Goal: Task Accomplishment & Management: Manage account settings

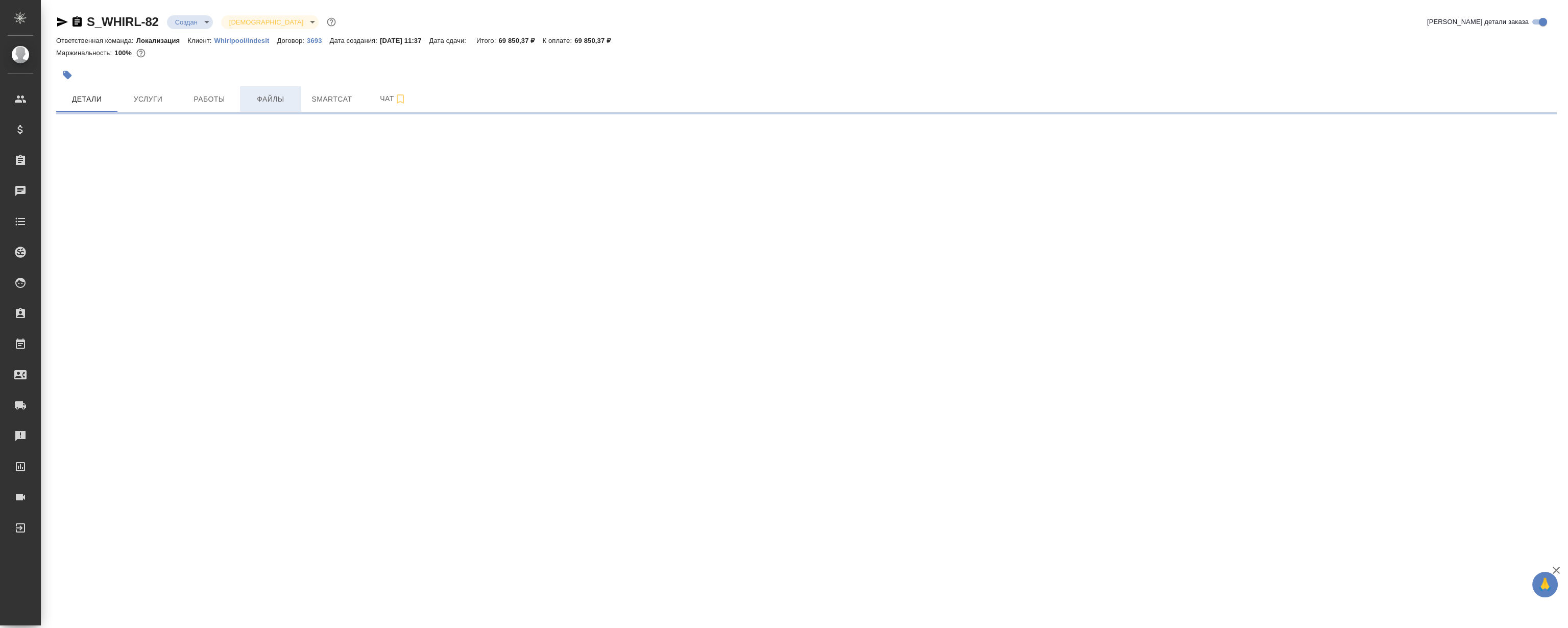
select select "RU"
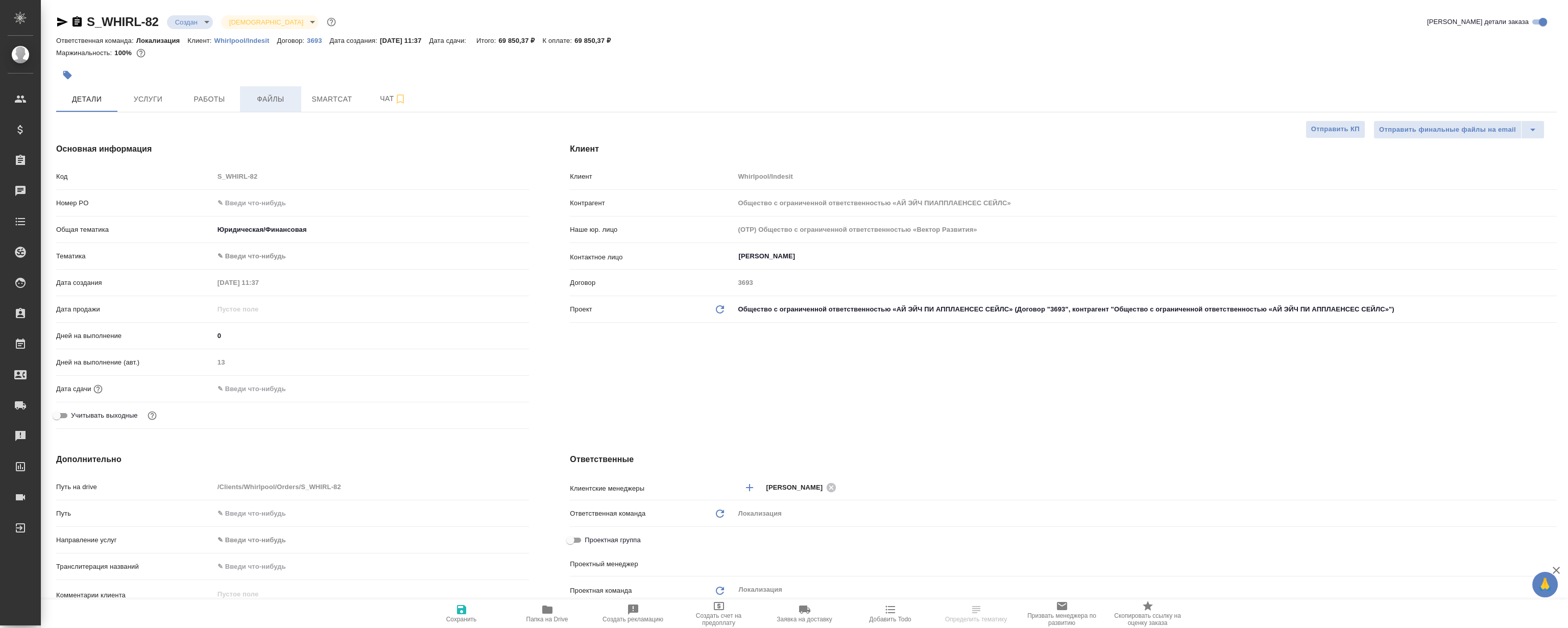
type input "Общество с ограниченной ответственностью «АЙ ЭЙЧ ПИАППЛАЕНСЕС СЕЙЛС»"
type textarea "x"
click at [268, 87] on button "Файлы" at bounding box center [271, 99] width 61 height 26
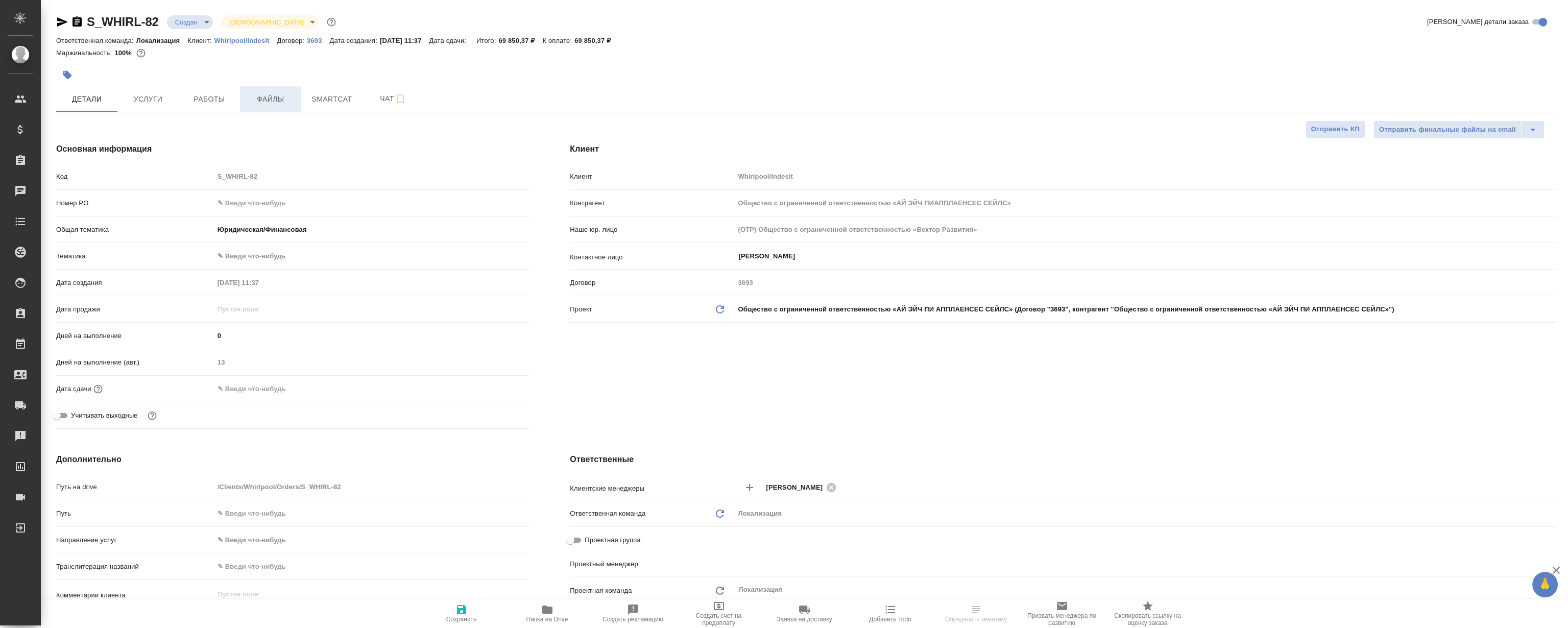
type textarea "x"
type input "[PERSON_NAME]"
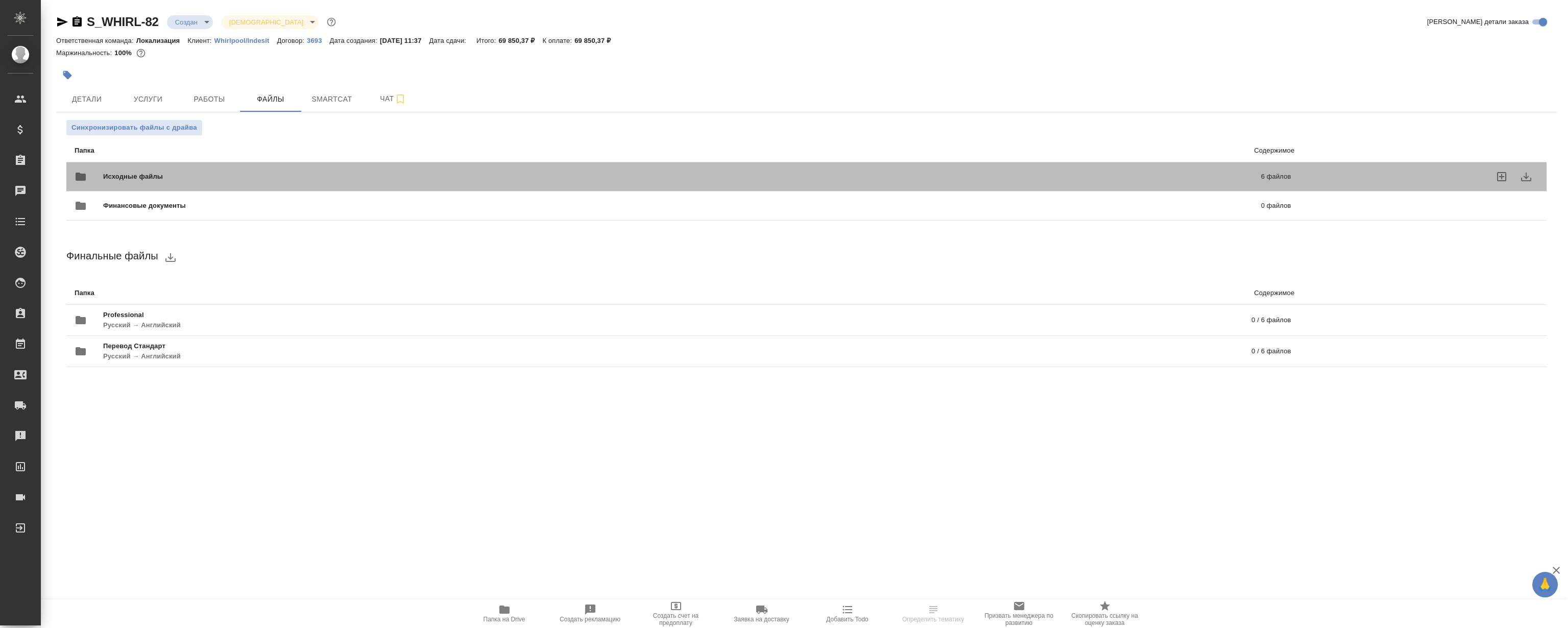
click at [379, 161] on div "Исходные файлы 6 файлов" at bounding box center [682, 177] width 1237 height 45
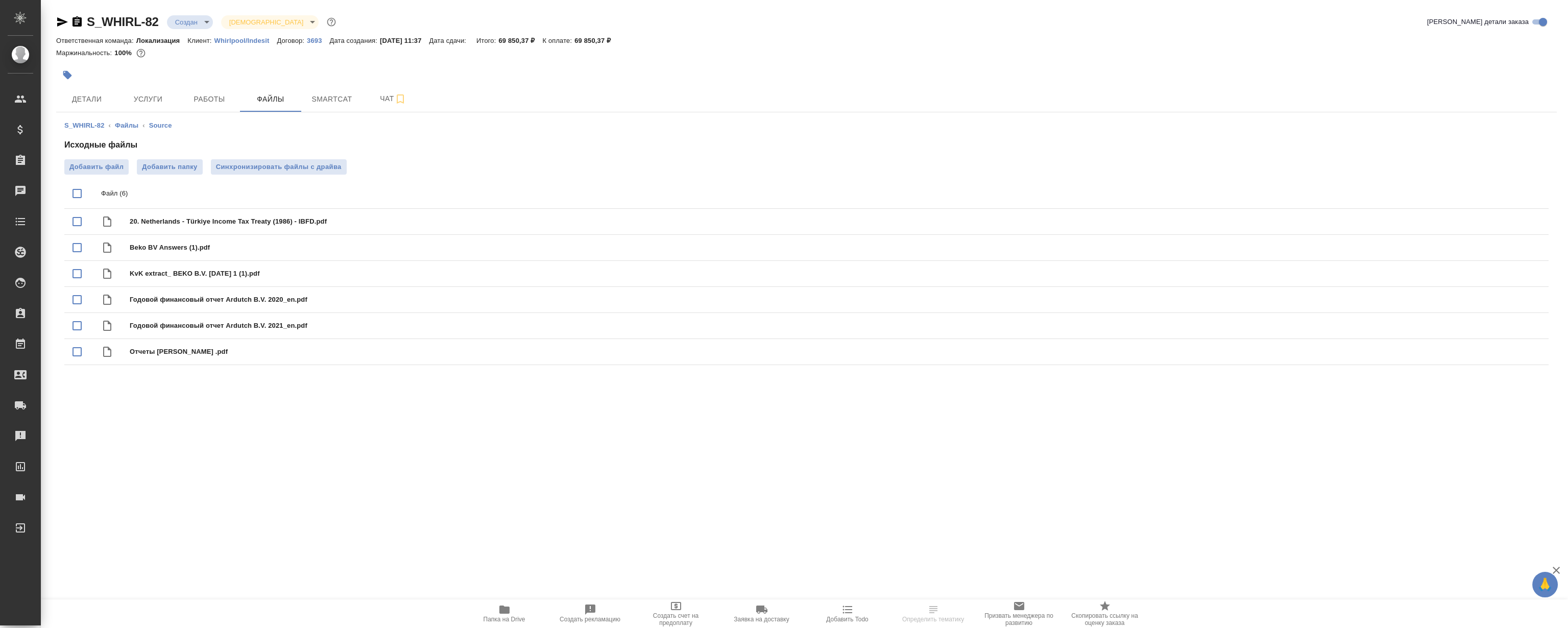
click at [74, 191] on input "checkbox" at bounding box center [77, 193] width 22 height 22
checkbox input "true"
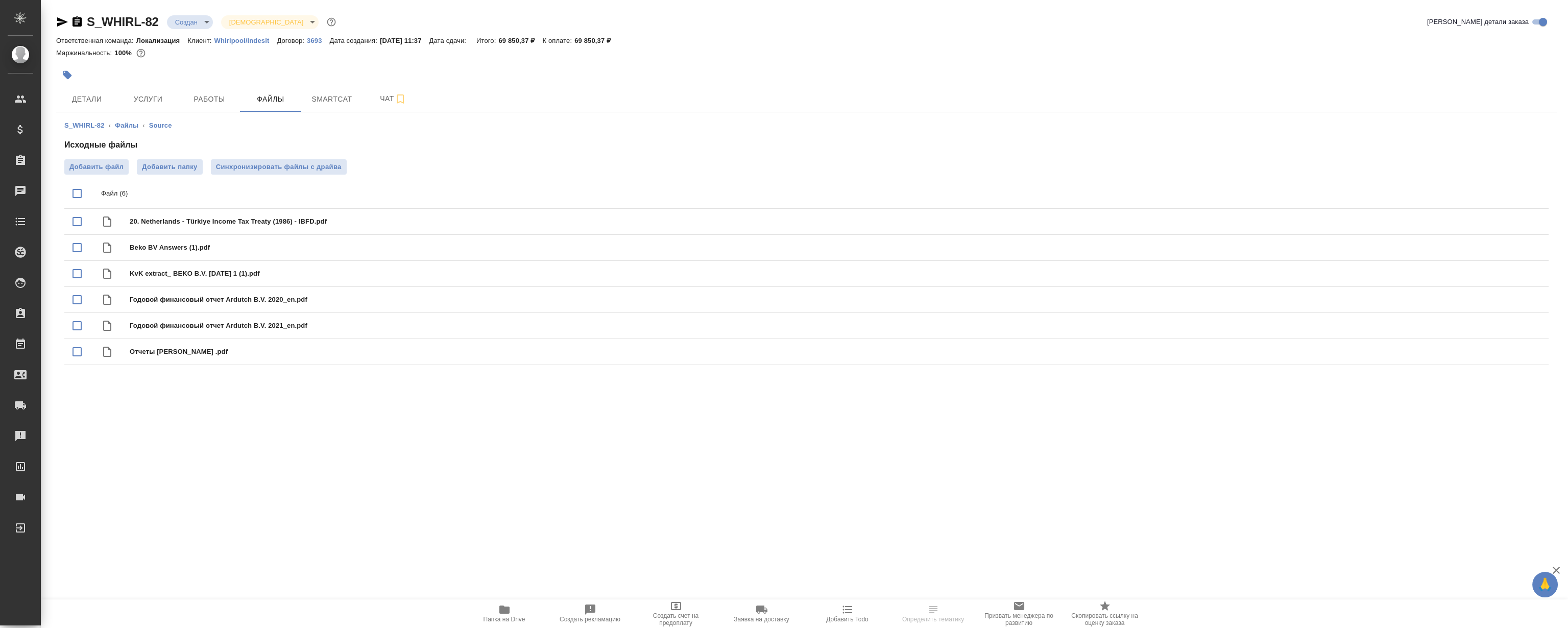
checkbox input "true"
click at [1501, 195] on icon "download" at bounding box center [1503, 193] width 12 height 12
click at [209, 106] on button "Работы" at bounding box center [209, 99] width 61 height 26
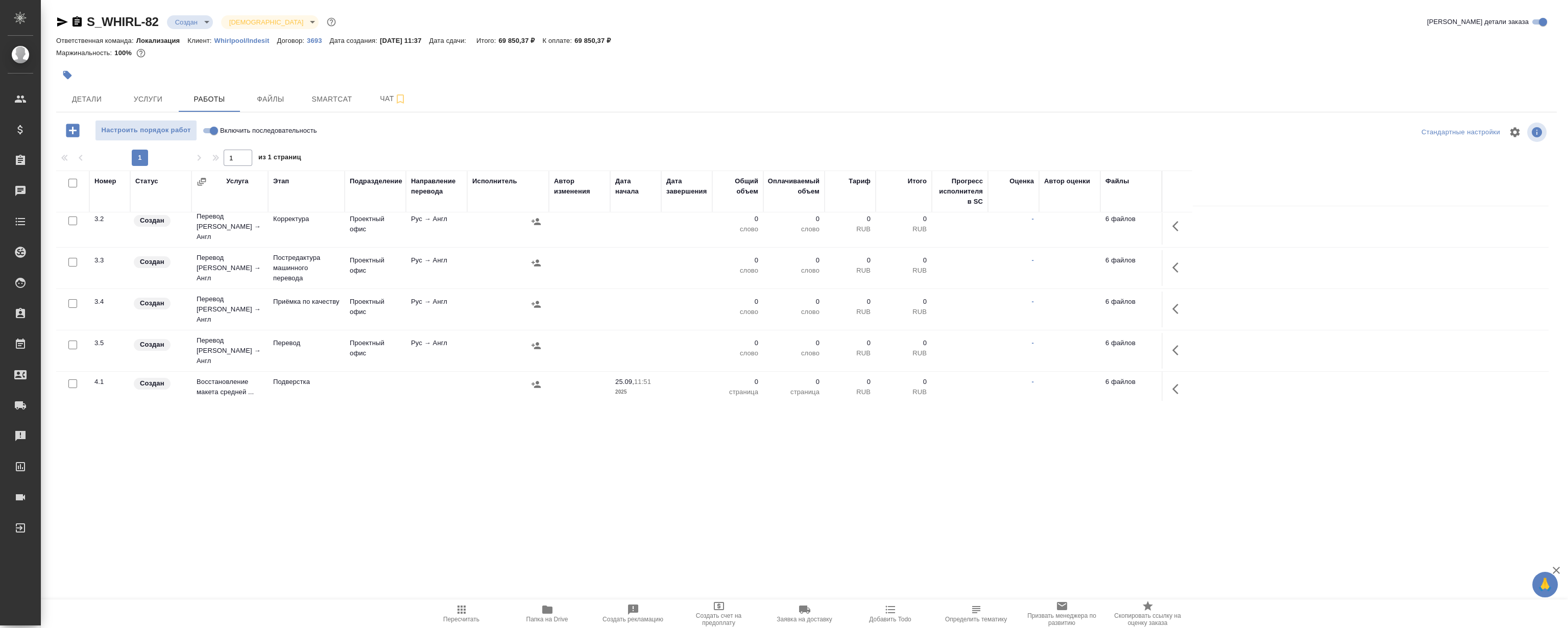
scroll to position [278, 0]
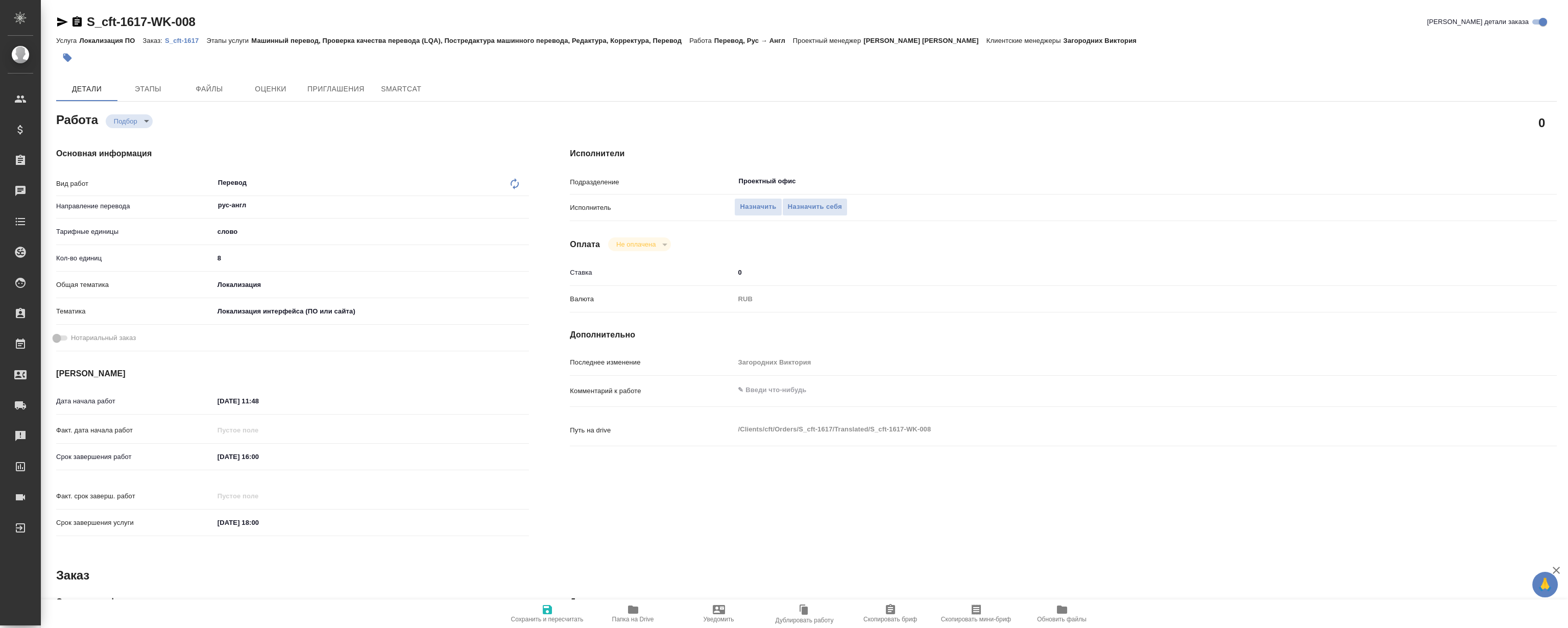
type textarea "x"
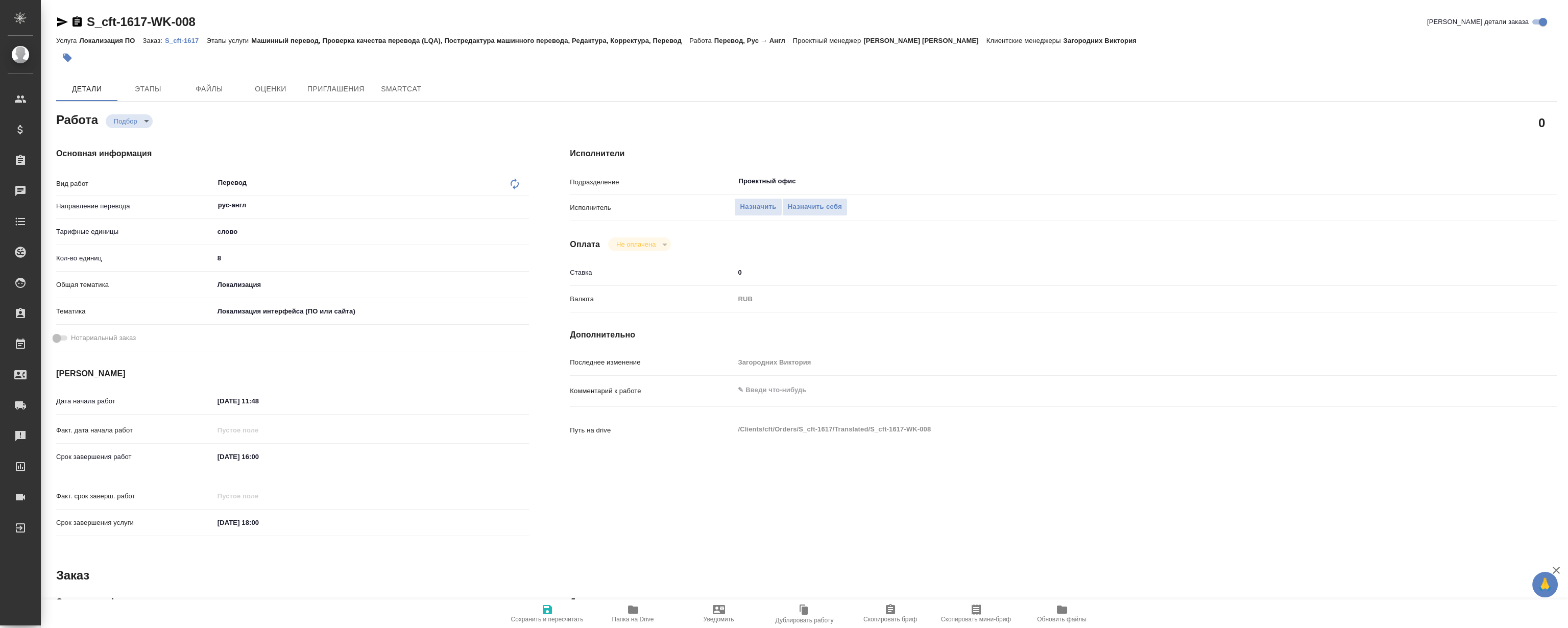
type textarea "x"
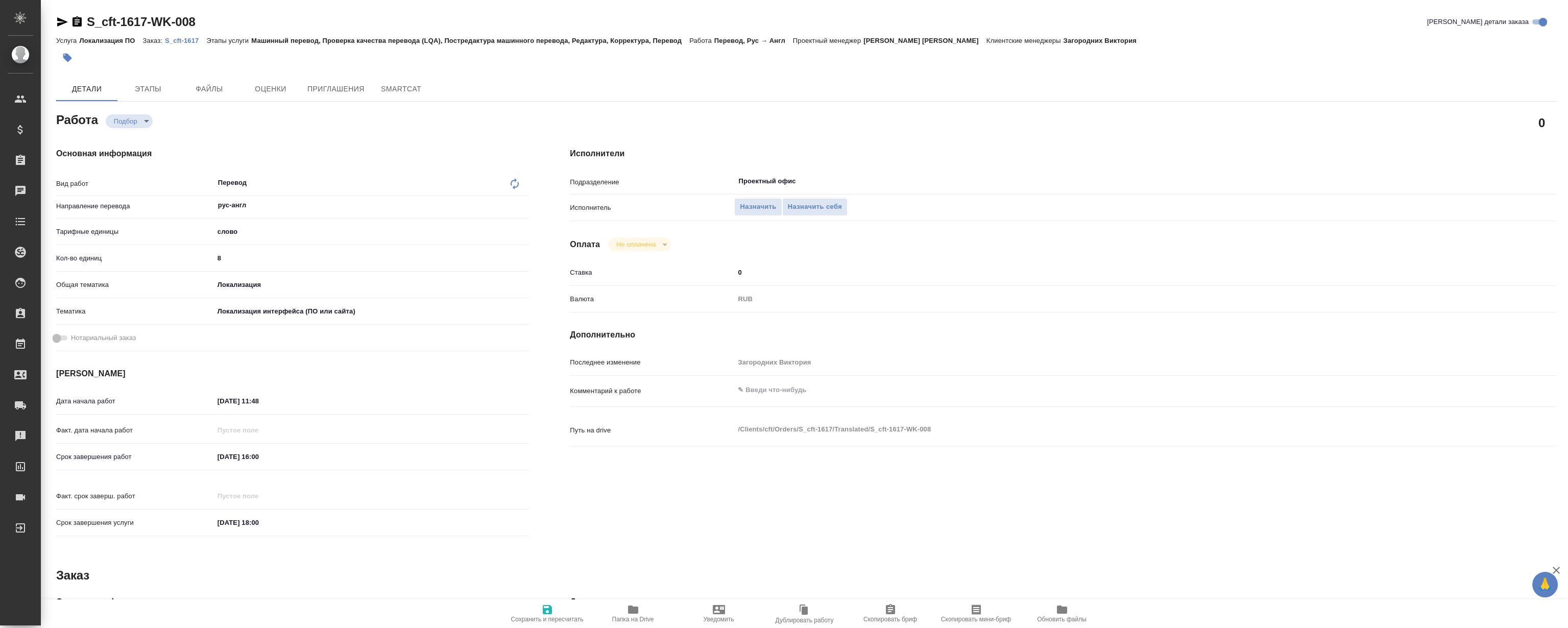
type textarea "x"
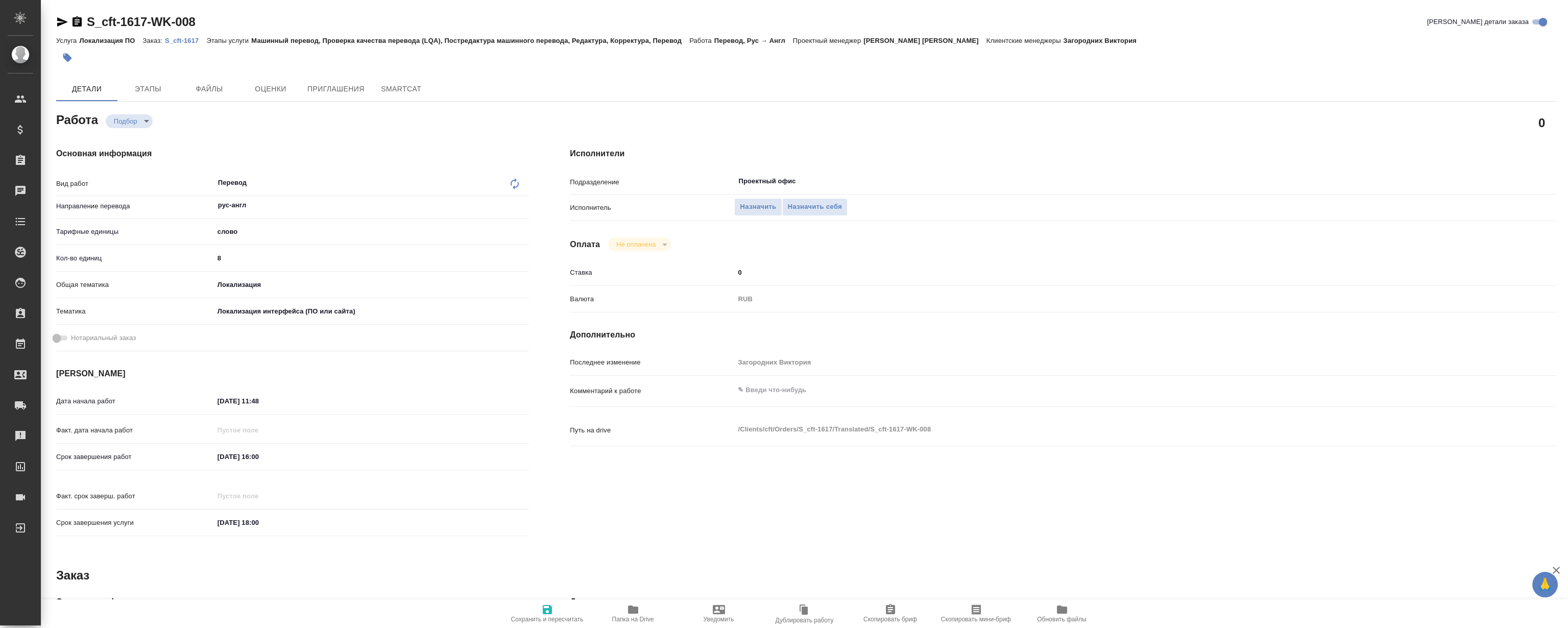
type textarea "x"
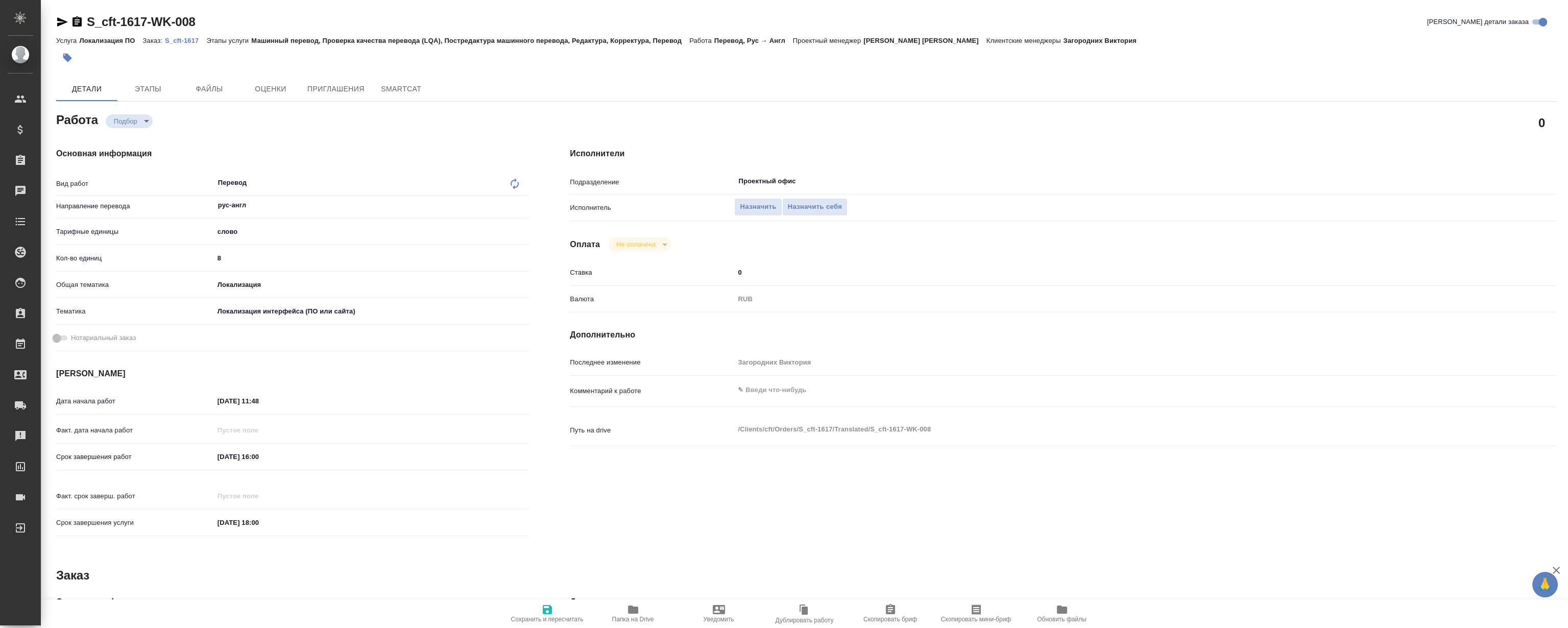
type textarea "x"
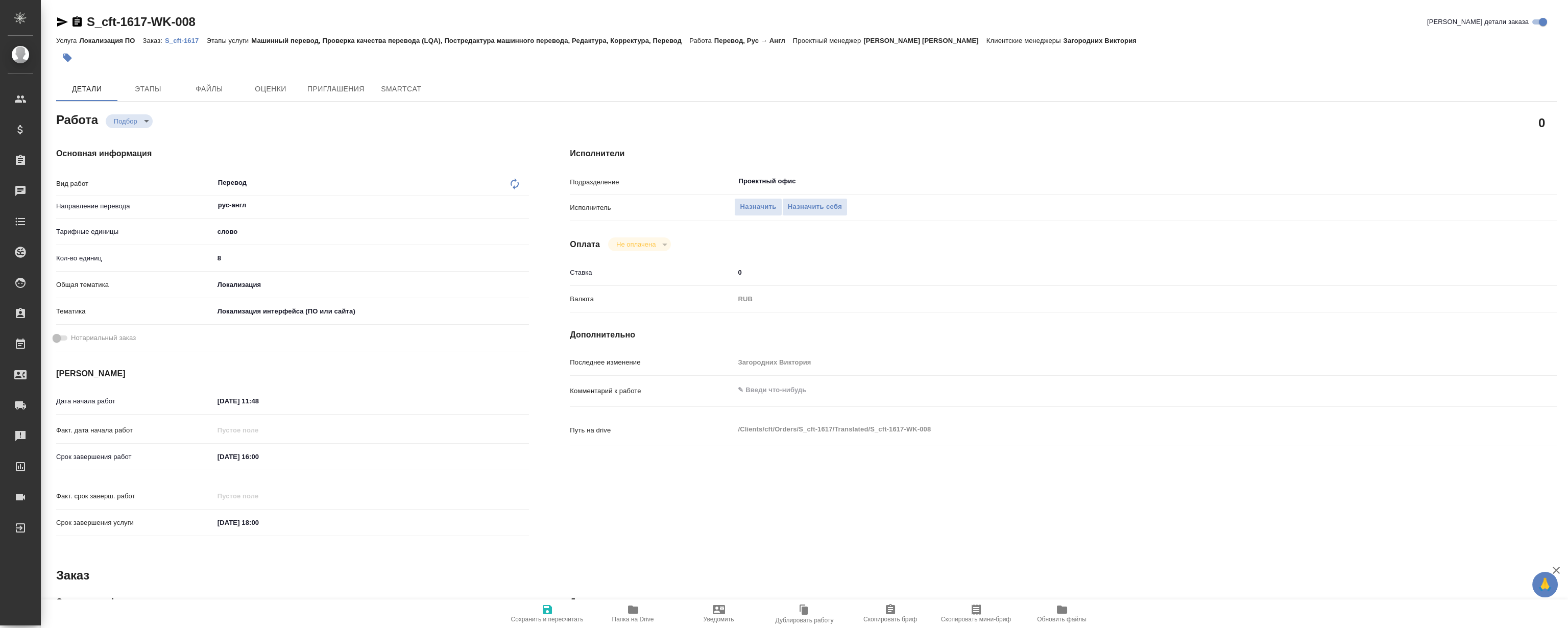
type textarea "x"
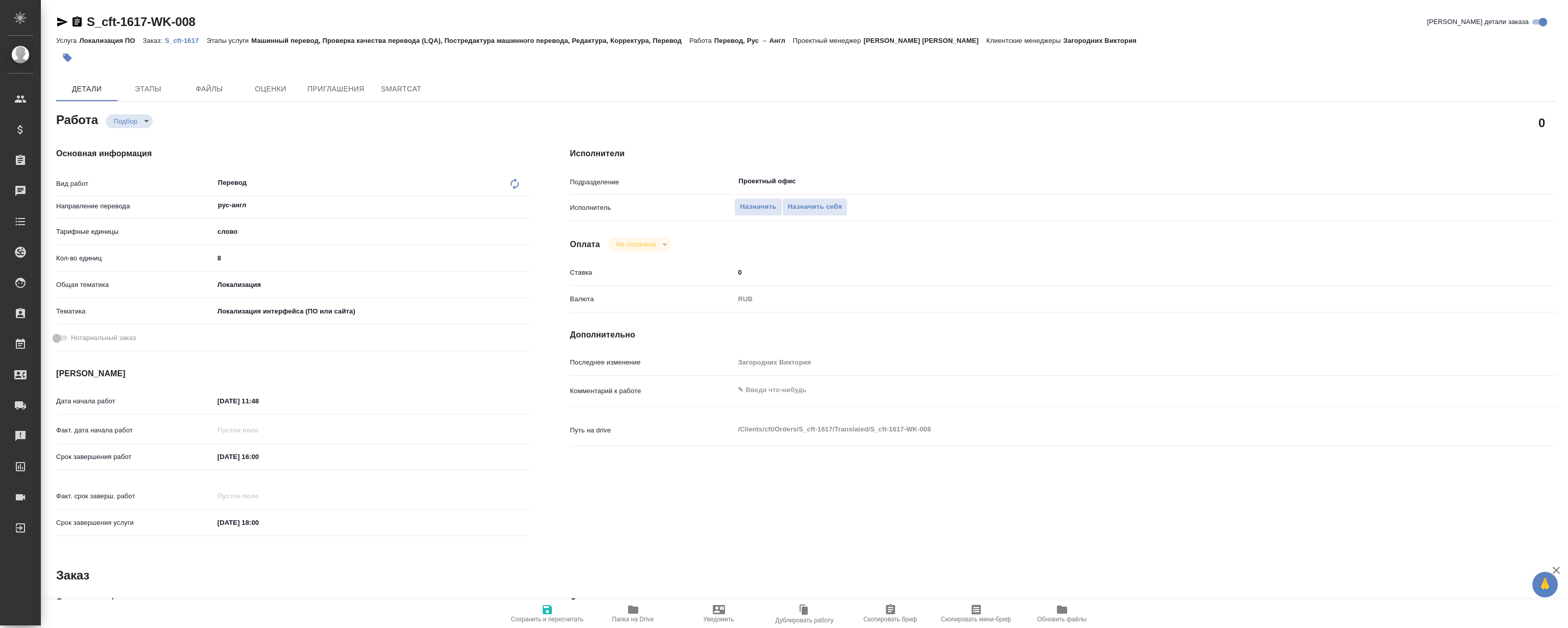
click at [169, 37] on p "S_cft-1617" at bounding box center [185, 41] width 41 height 8
type textarea "x"
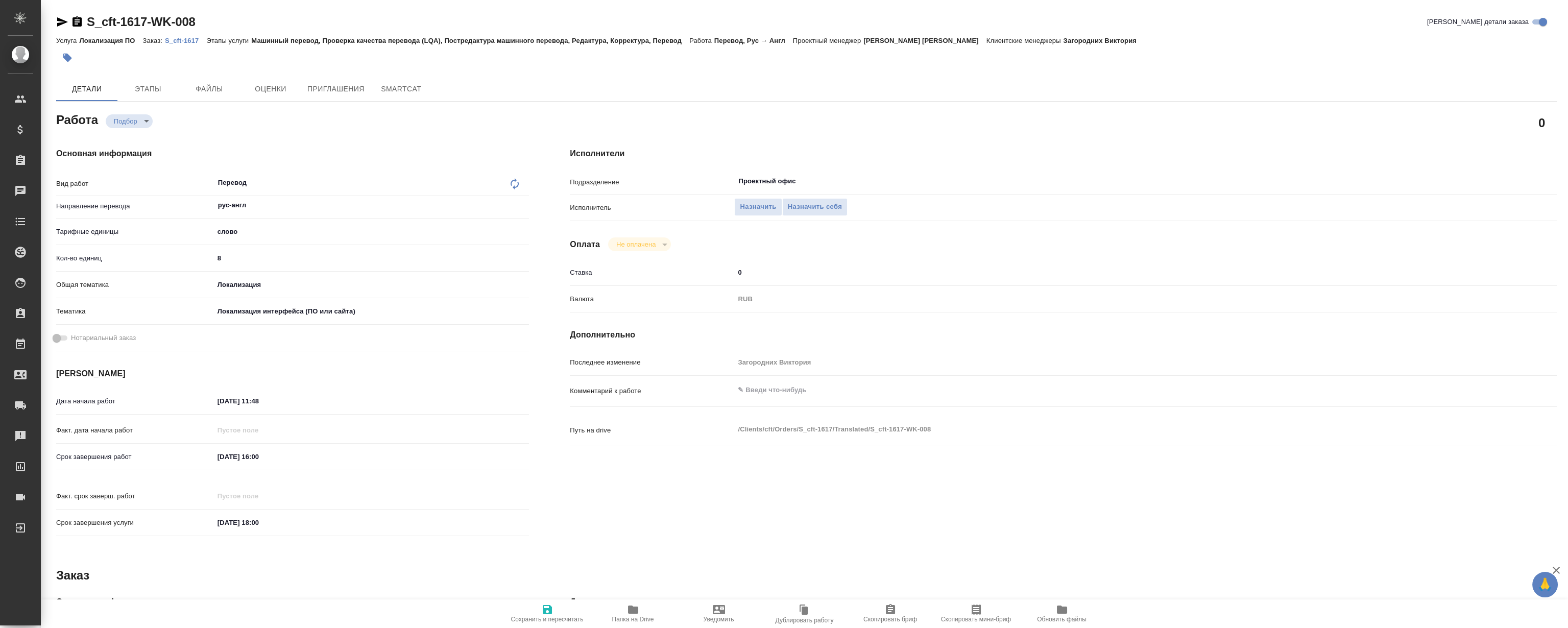
type textarea "x"
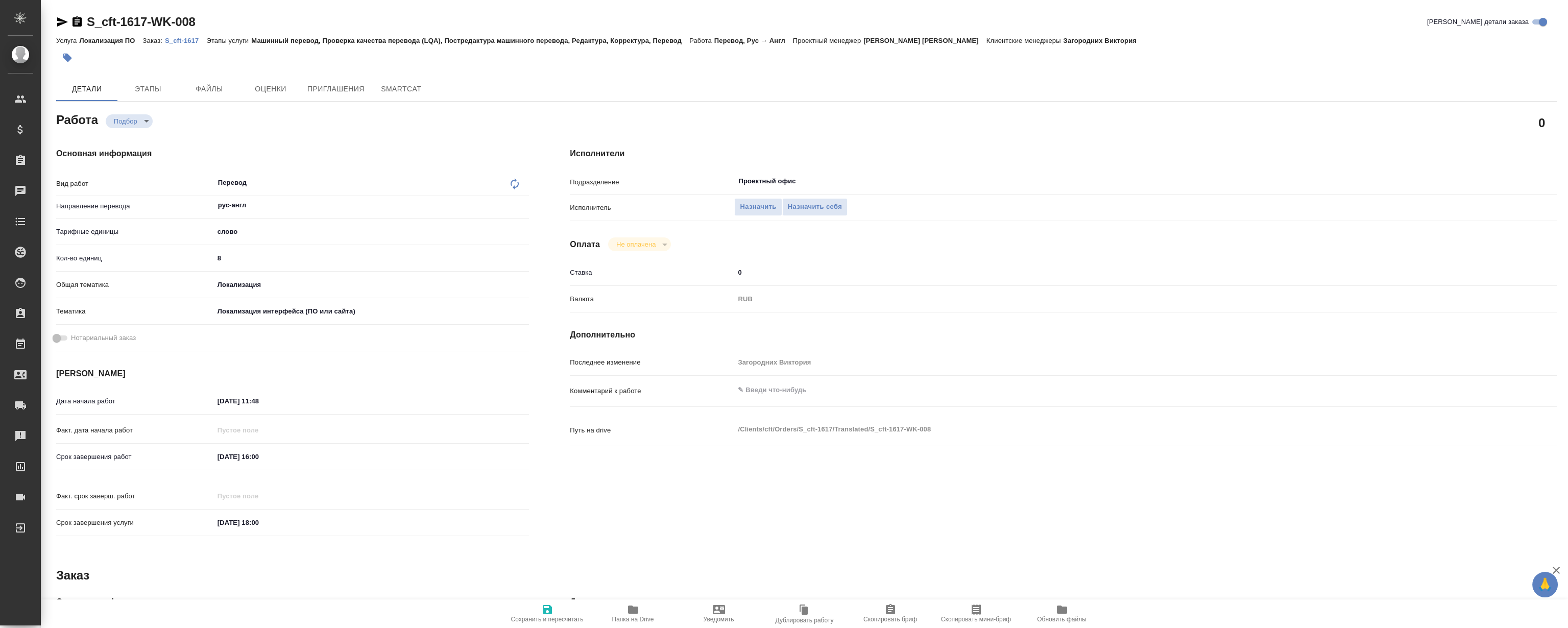
type textarea "x"
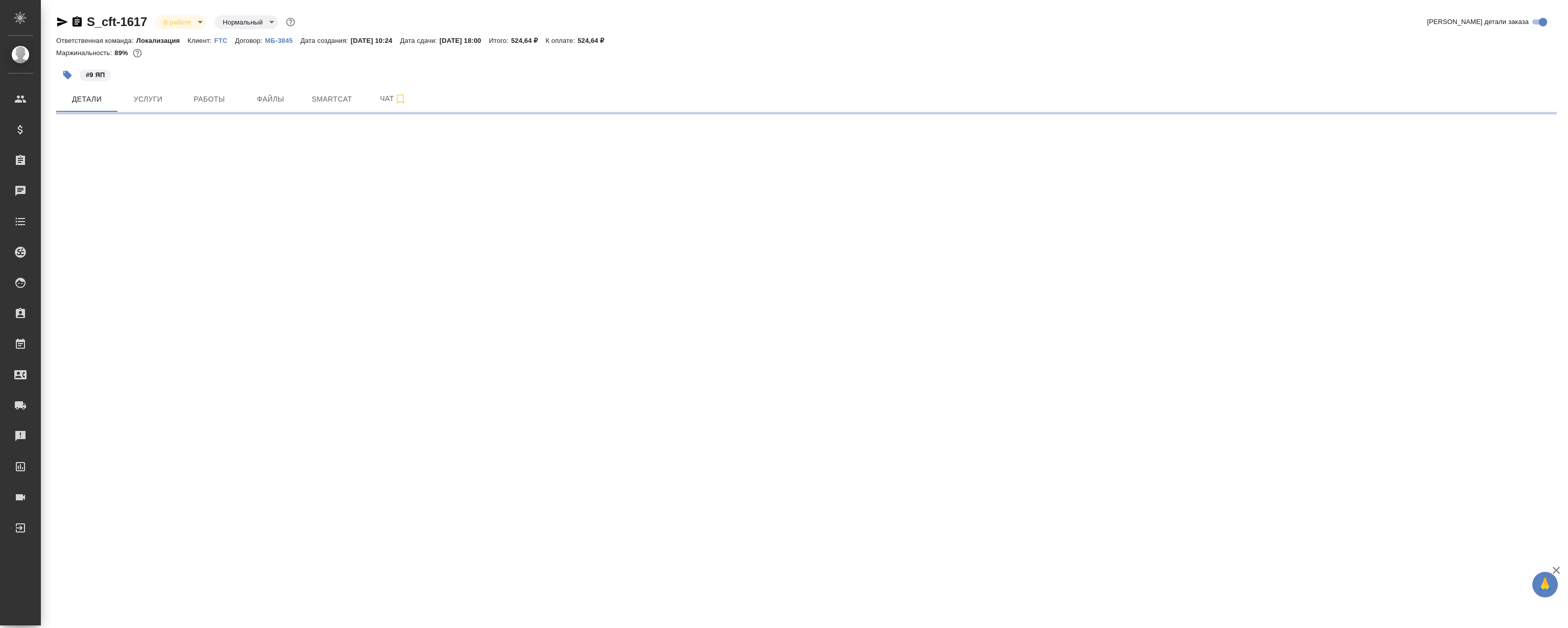
select select "RU"
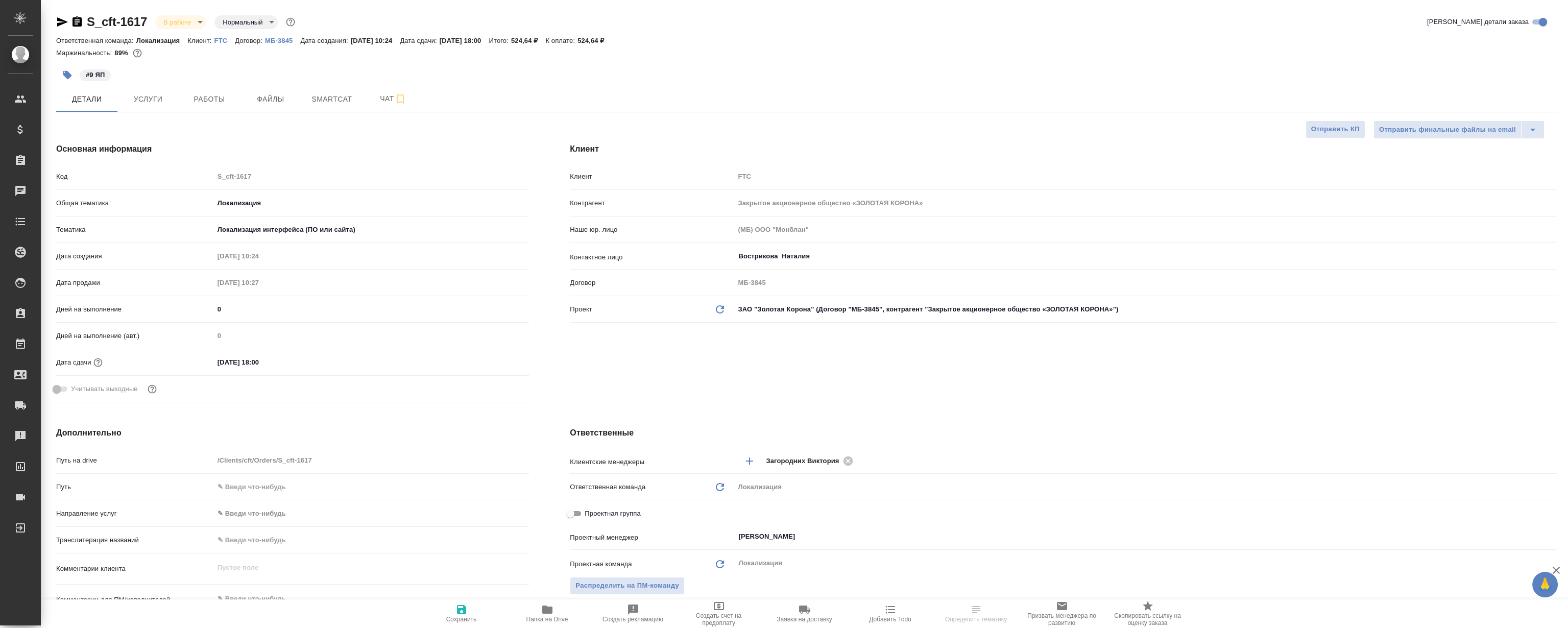
type textarea "x"
click at [333, 108] on button "Smartcat" at bounding box center [332, 99] width 61 height 26
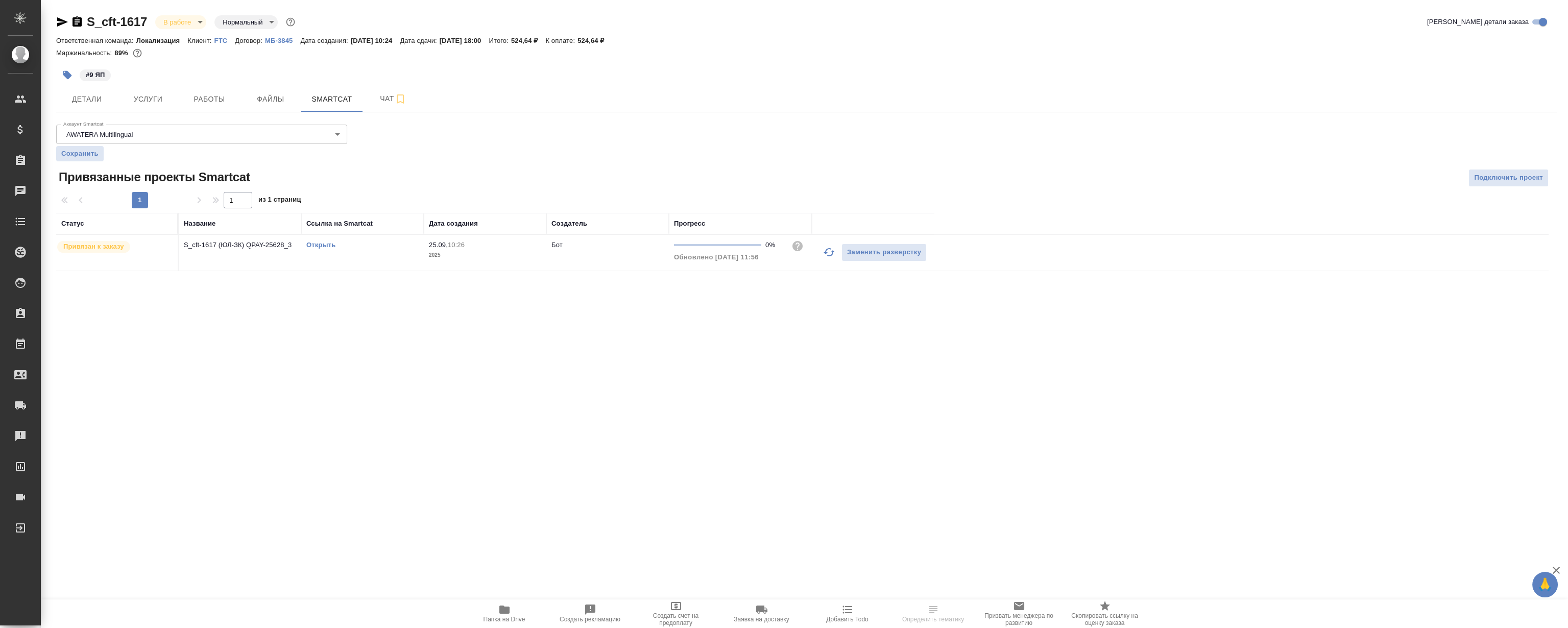
click at [325, 243] on link "Открыть" at bounding box center [321, 245] width 29 height 8
click at [224, 81] on div "#9 ЯП" at bounding box center [556, 75] width 1000 height 23
click at [216, 100] on span "Работы" at bounding box center [209, 99] width 49 height 13
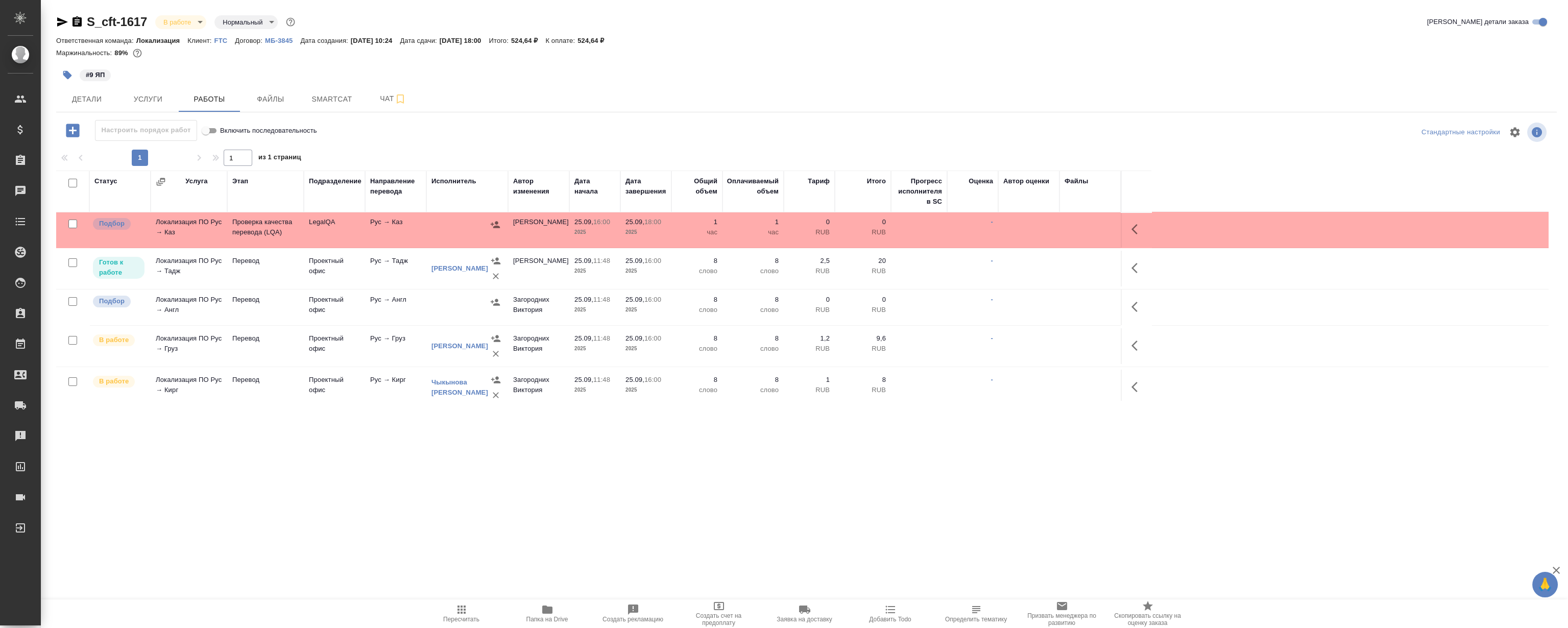
scroll to position [46, 0]
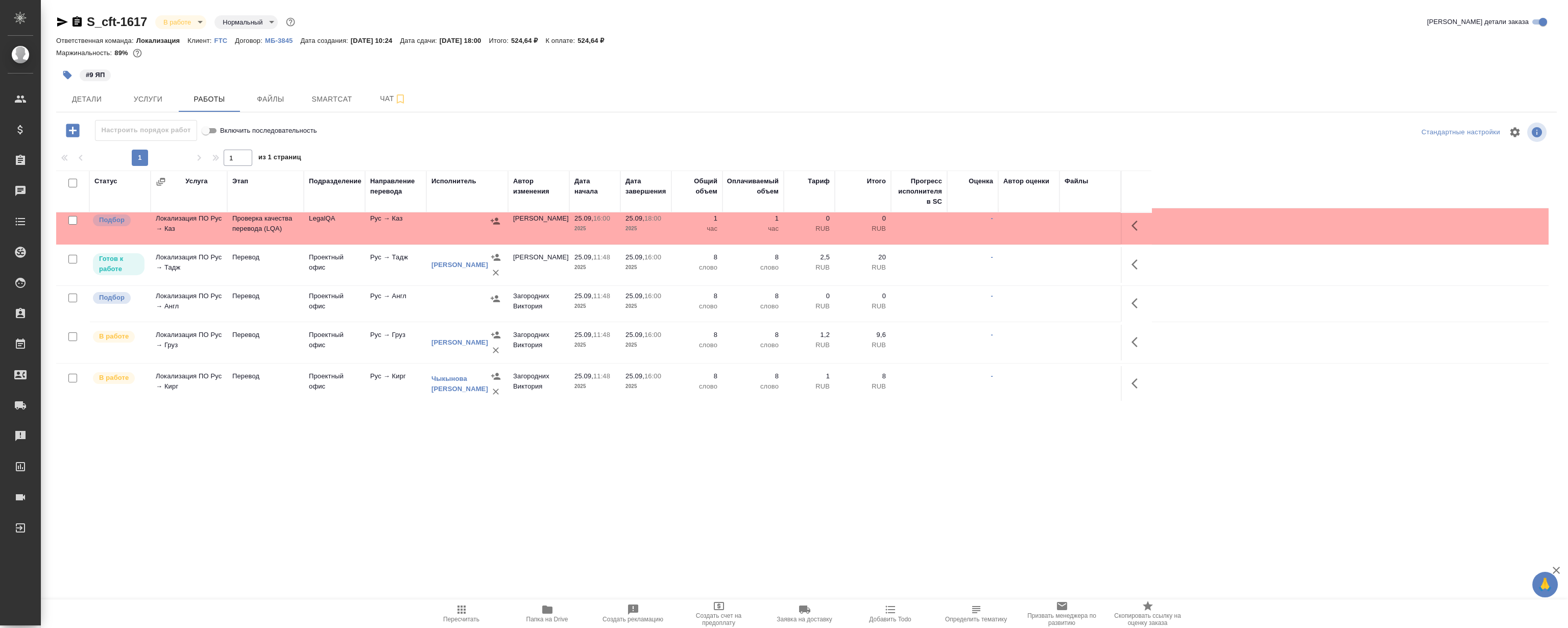
click at [1131, 302] on icon "button" at bounding box center [1137, 303] width 12 height 12
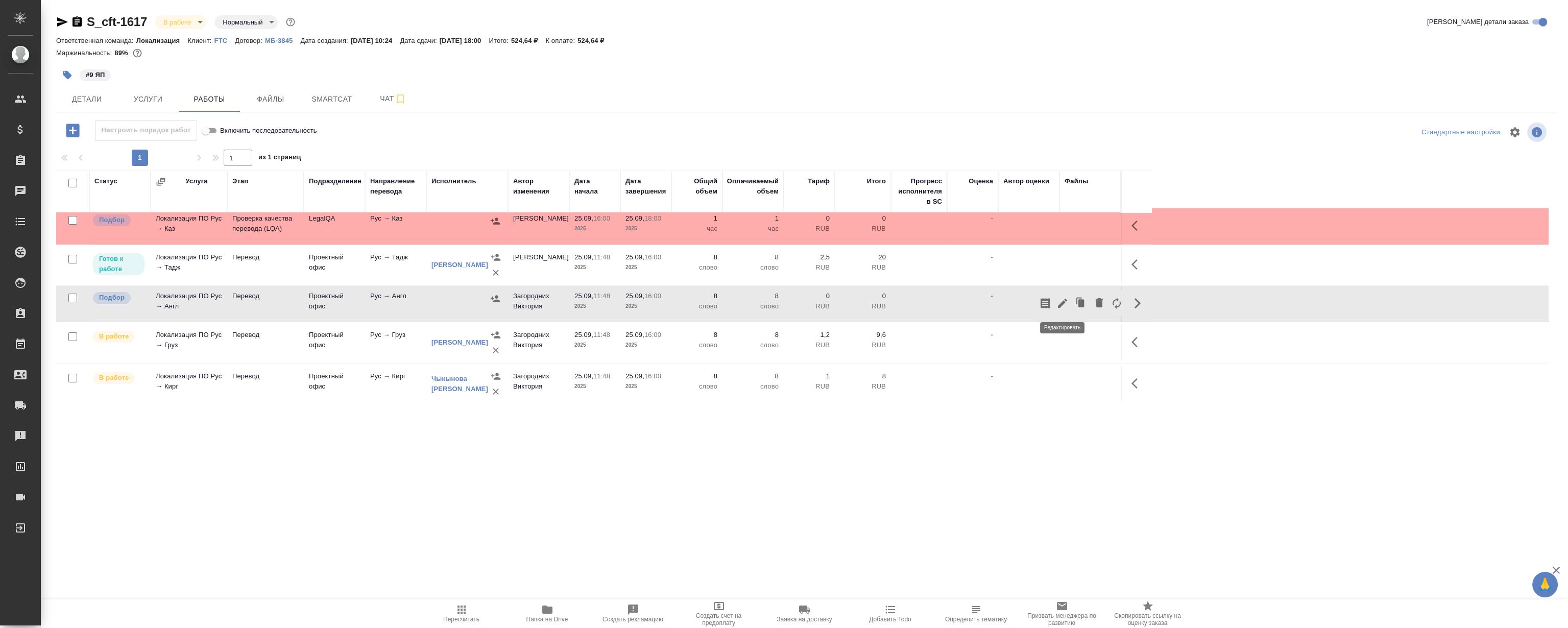
click at [1062, 301] on icon "button" at bounding box center [1062, 303] width 12 height 12
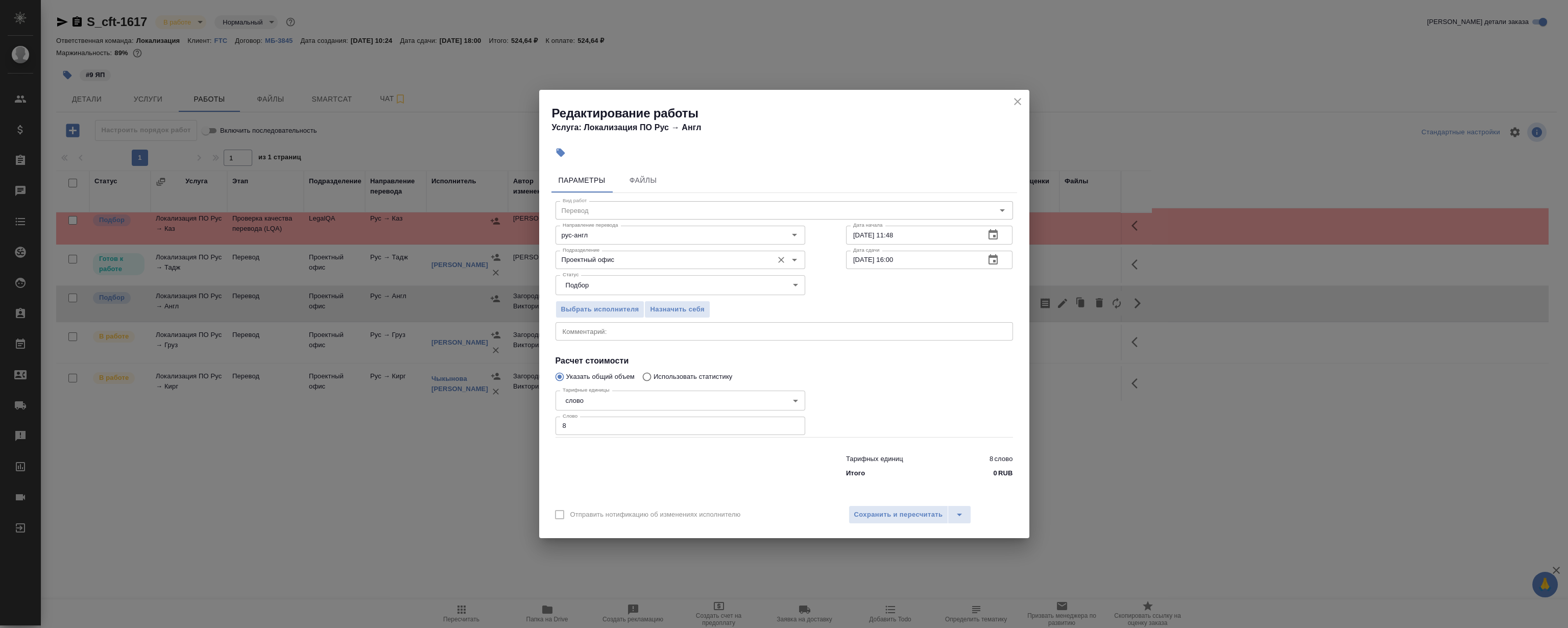
click at [640, 260] on input "Проектный офис" at bounding box center [663, 260] width 209 height 12
click at [587, 283] on li "LocQA" at bounding box center [680, 283] width 250 height 19
type input "LocQA"
click at [695, 307] on span "Назначить себя" at bounding box center [677, 310] width 54 height 12
click at [1015, 103] on icon "close" at bounding box center [1017, 102] width 7 height 7
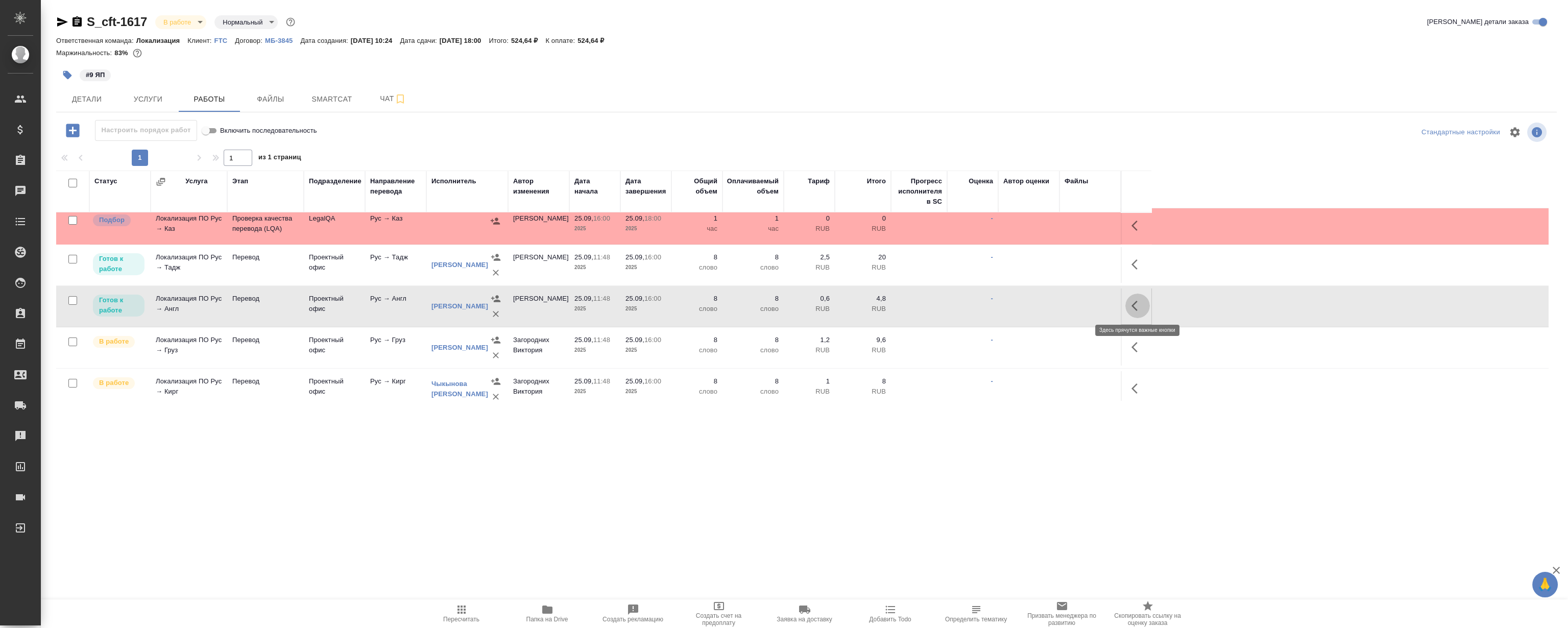
click at [1134, 303] on icon "button" at bounding box center [1135, 306] width 6 height 10
click at [1067, 302] on icon "button" at bounding box center [1062, 306] width 12 height 12
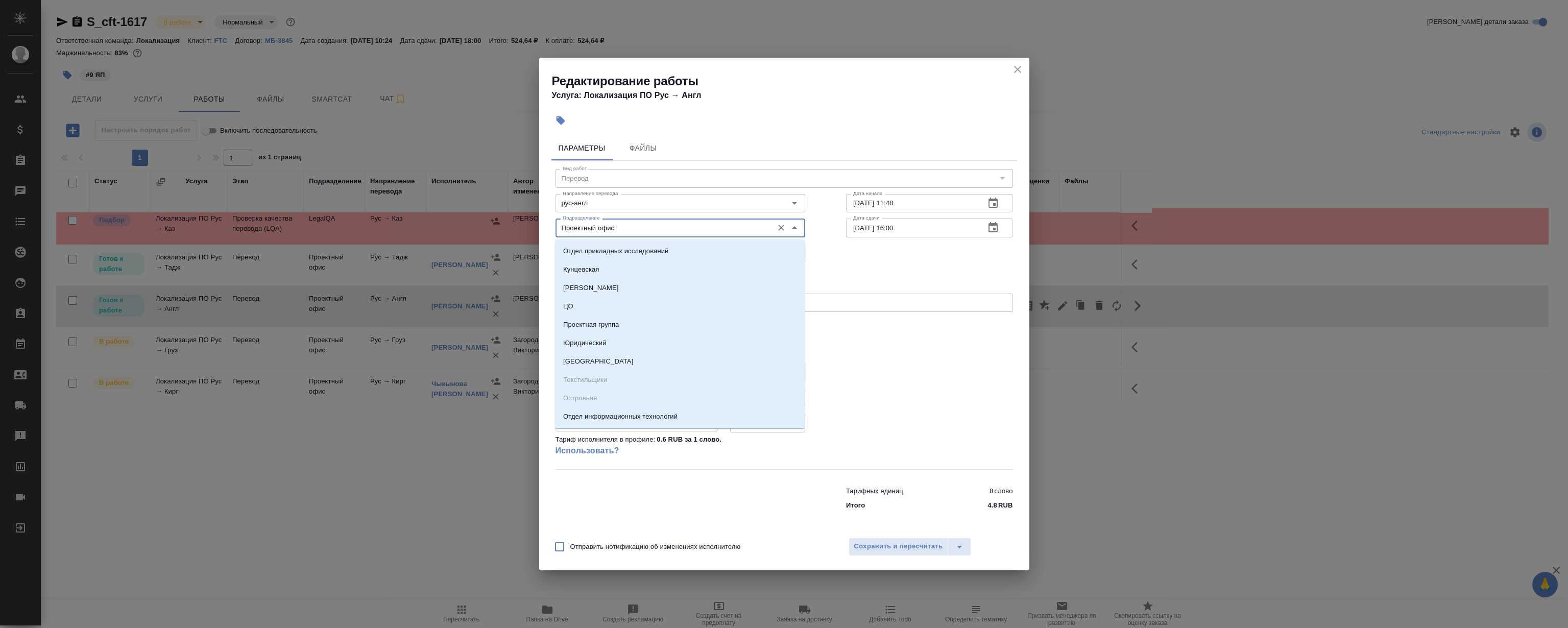
click at [660, 222] on input "Проектный офис" at bounding box center [663, 227] width 209 height 12
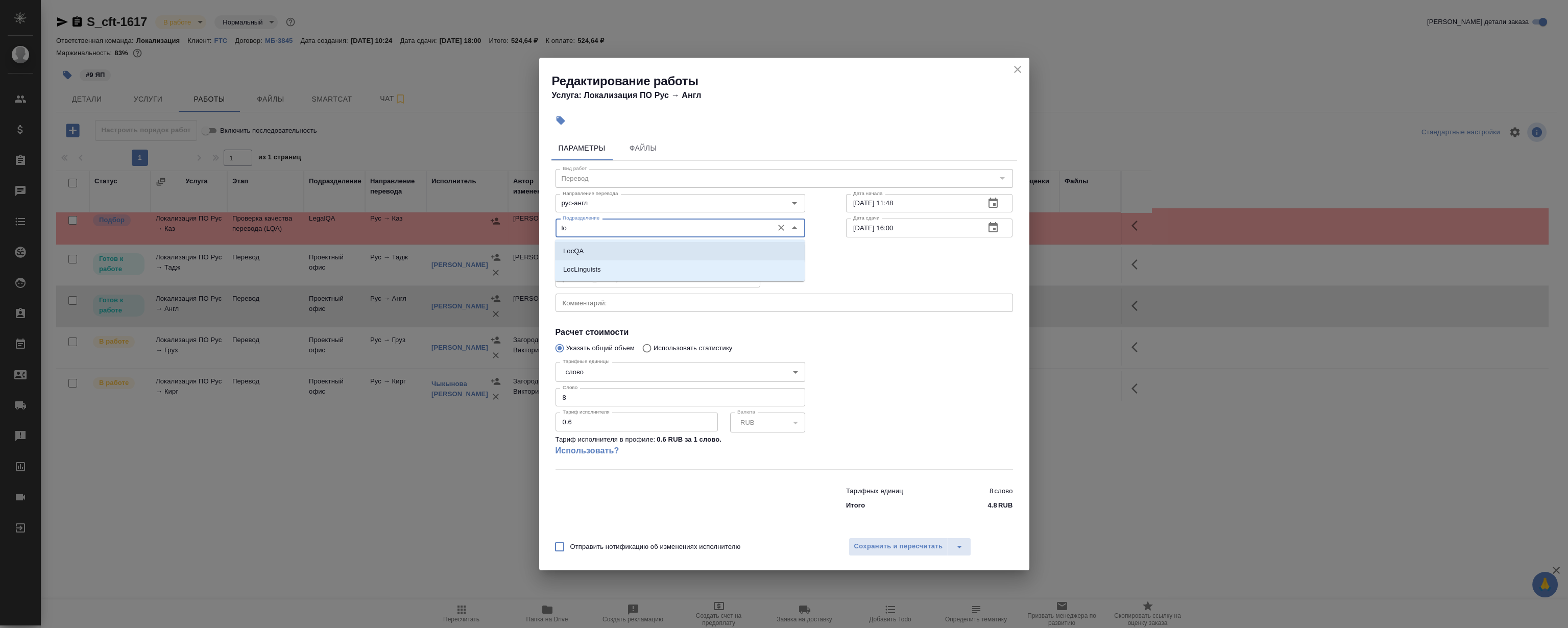
click at [592, 247] on li "LocQA" at bounding box center [680, 251] width 250 height 19
type input "LocQA"
click at [602, 249] on body "🙏 .cls-1 fill:#fff; AWATERA Magerramov Ruslan Клиенты Спецификации Заказы 0 Чат…" at bounding box center [784, 314] width 1568 height 628
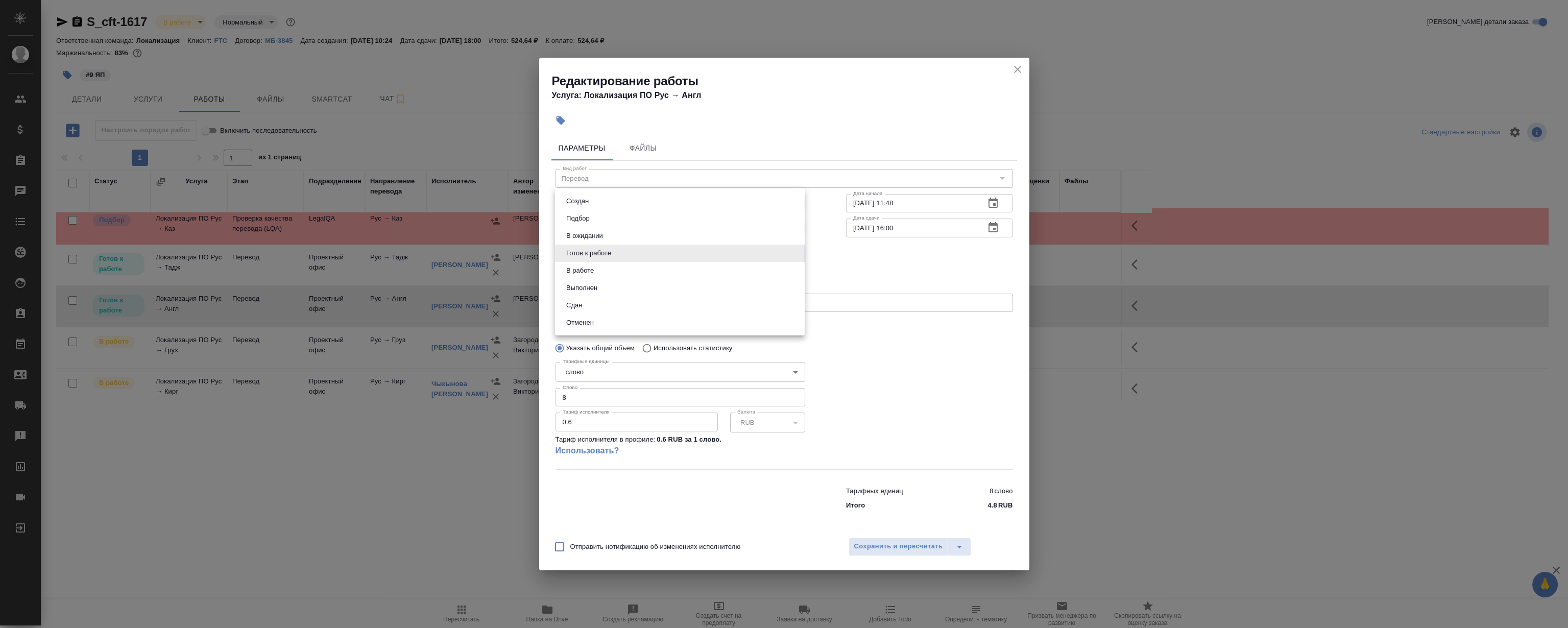
click at [591, 309] on li "Сдан" at bounding box center [680, 306] width 250 height 18
type input "closed"
click at [903, 557] on div "Отправить нотификацию об изменениях исполнителю Сохранить и пересчитать" at bounding box center [784, 551] width 490 height 40
click at [912, 549] on span "Сохранить и пересчитать" at bounding box center [898, 547] width 89 height 12
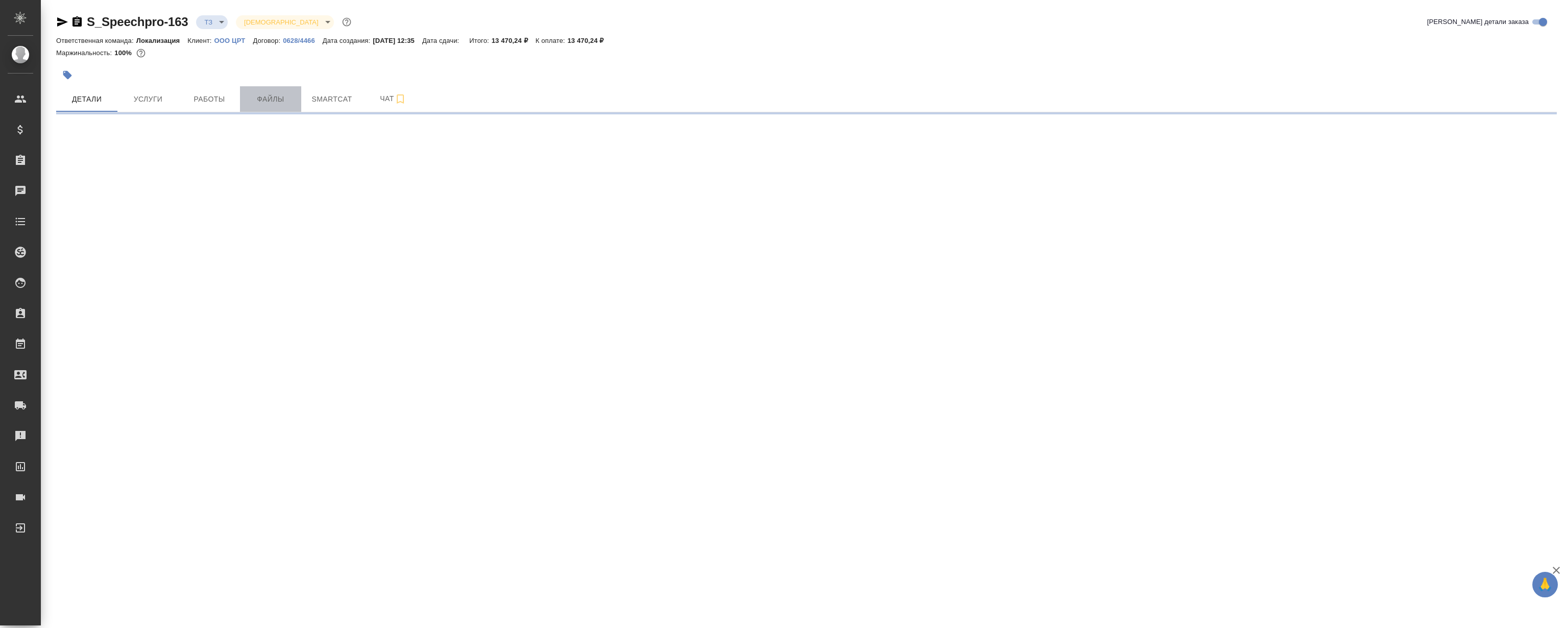
click at [257, 102] on span "Файлы" at bounding box center [270, 99] width 49 height 13
select select "RU"
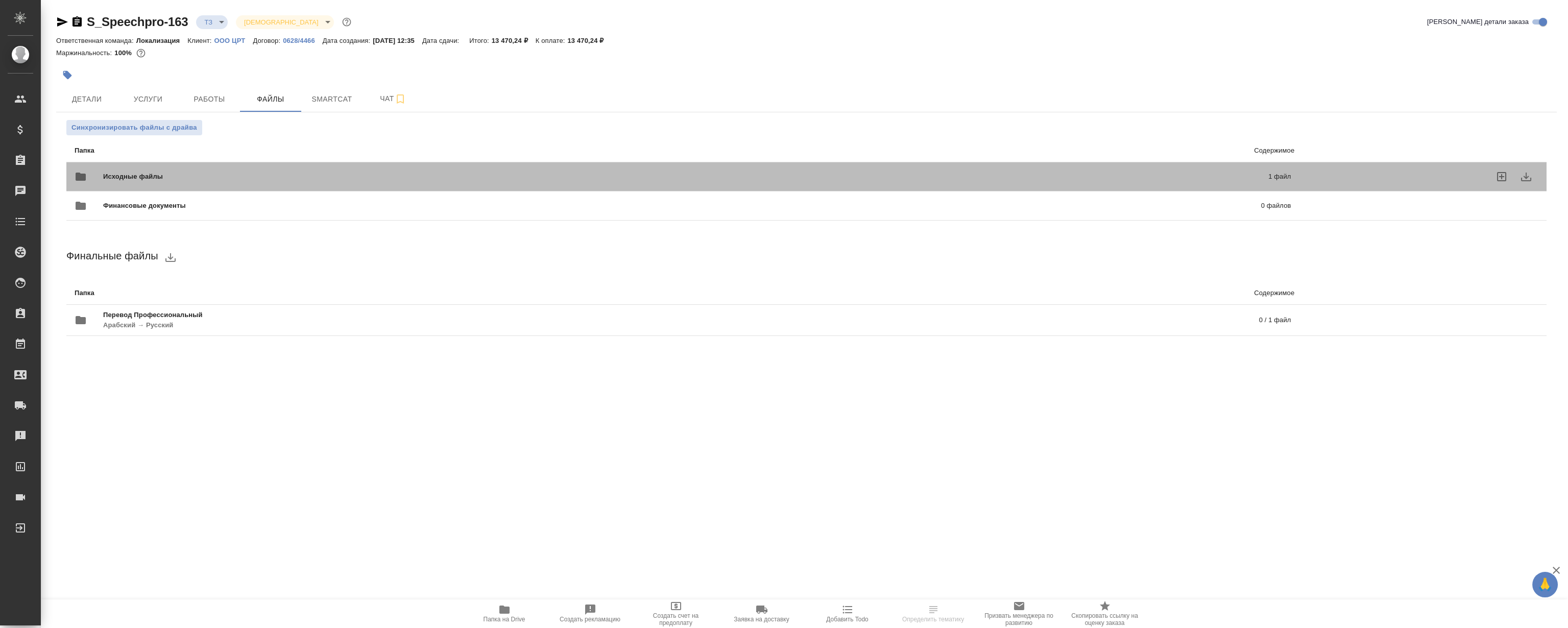
click at [203, 173] on span "Исходные файлы" at bounding box center [409, 177] width 612 height 10
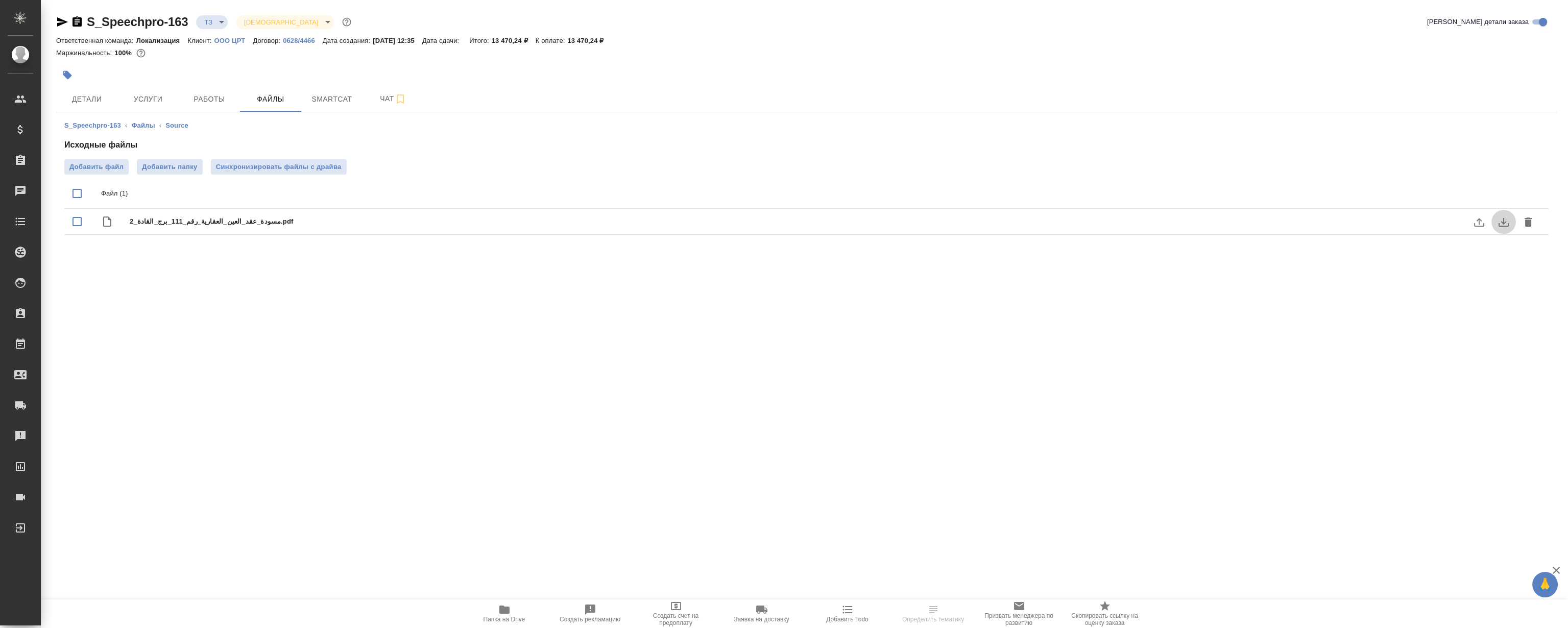
click at [1501, 223] on icon "download" at bounding box center [1503, 222] width 12 height 12
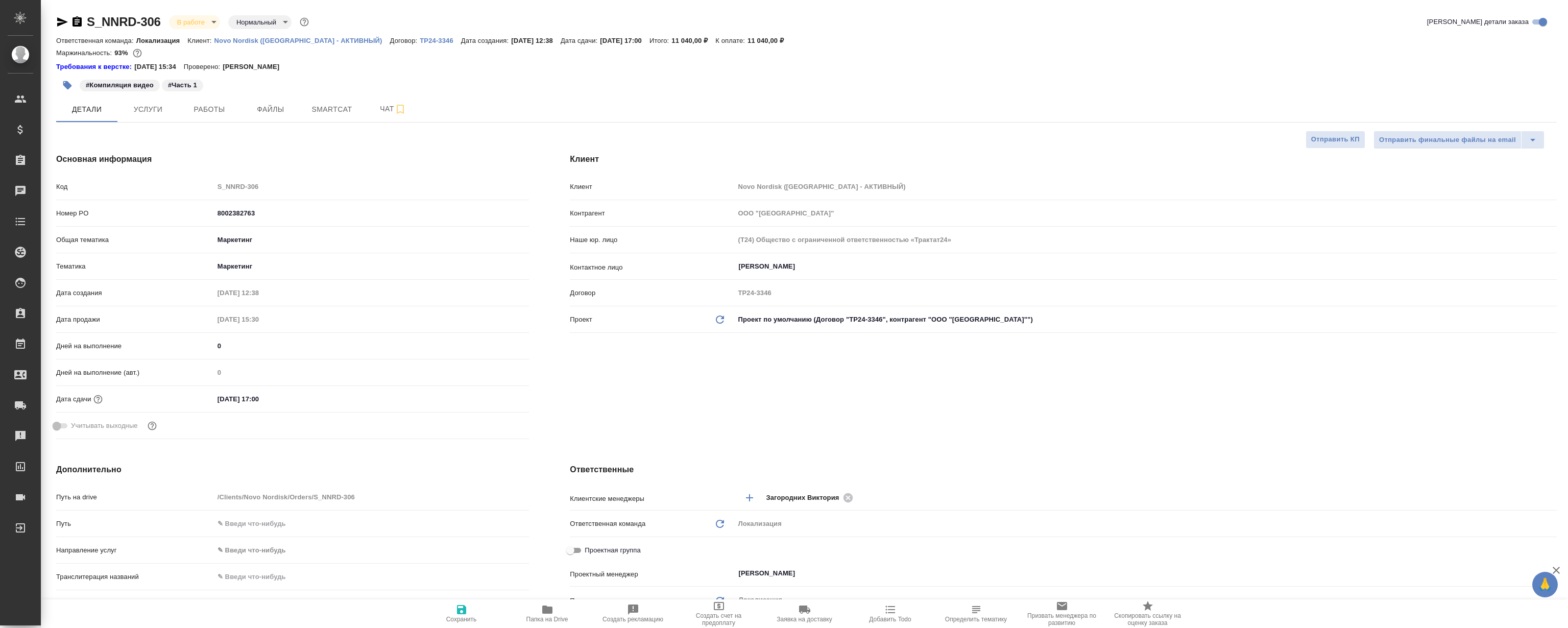
select select "RU"
